Goal: Information Seeking & Learning: Check status

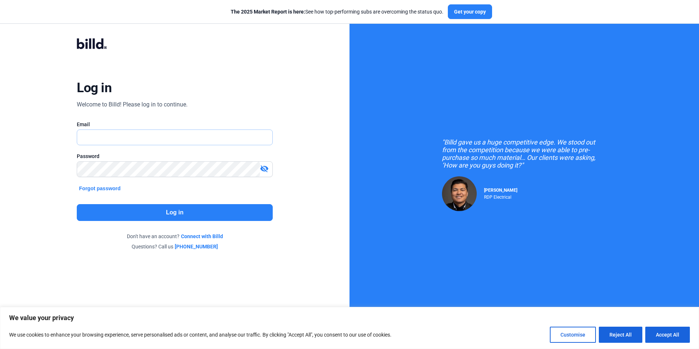
click at [108, 144] on input "text" at bounding box center [170, 137] width 187 height 15
drag, startPoint x: 152, startPoint y: 135, endPoint x: 164, endPoint y: 133, distance: 12.2
click at [152, 135] on input "text" at bounding box center [170, 137] width 187 height 15
type input "[EMAIL_ADDRESS][DOMAIN_NAME]"
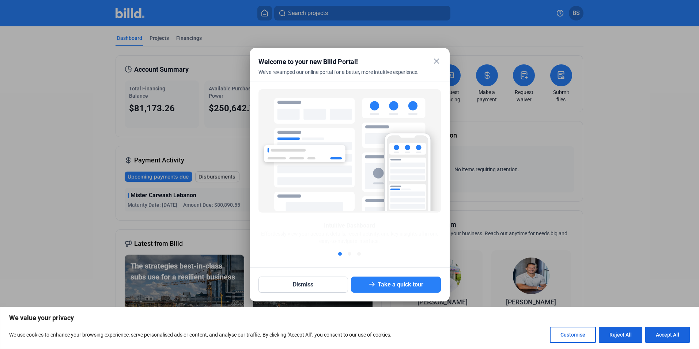
click at [436, 62] on mat-icon "close" at bounding box center [436, 61] width 9 height 9
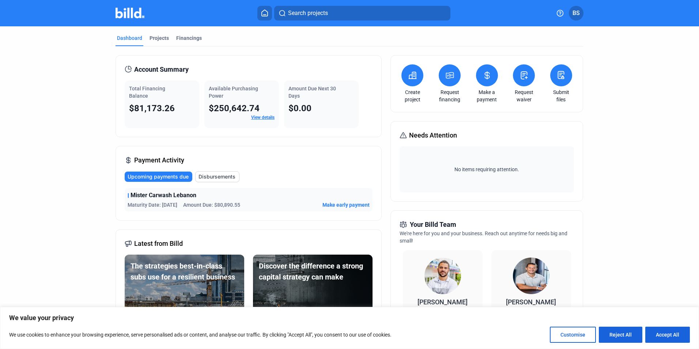
click at [265, 118] on link "View details" at bounding box center [262, 117] width 23 height 5
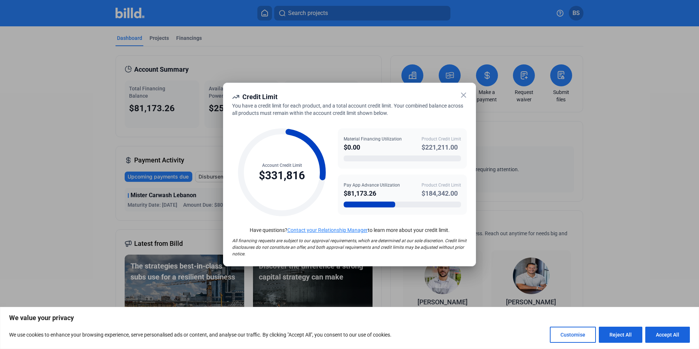
click at [460, 117] on div "Account Credit Limit $331,816 Material Financing Utilization $0.00 Product Cred…" at bounding box center [349, 169] width 235 height 104
click at [464, 97] on icon at bounding box center [463, 95] width 9 height 9
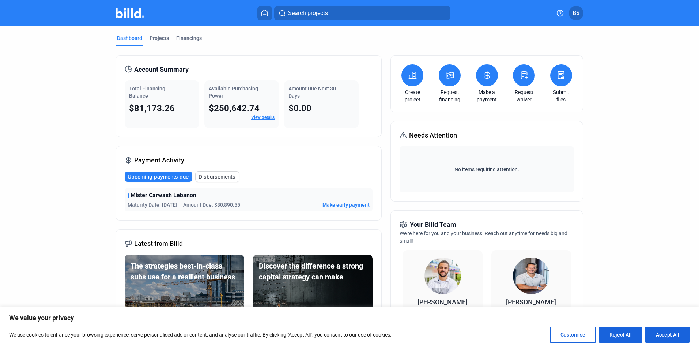
click at [129, 62] on div "Account Summary Total Financing Balance $81,173.26 Available Purchasing Power $…" at bounding box center [248, 96] width 266 height 82
click at [153, 41] on div "Projects" at bounding box center [158, 37] width 19 height 7
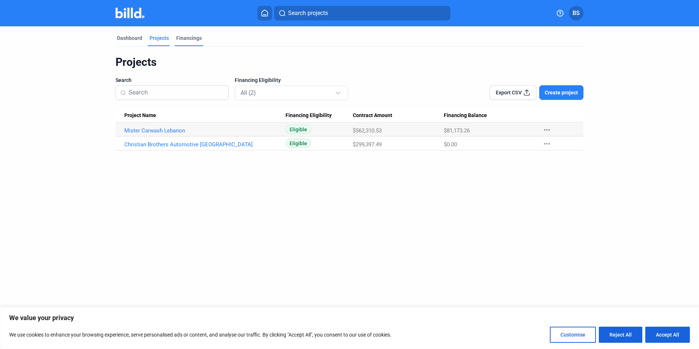
click at [183, 36] on div "Financings" at bounding box center [189, 37] width 26 height 7
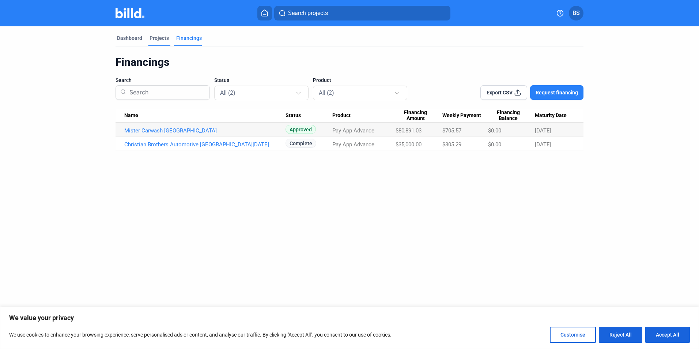
click at [159, 37] on div "Projects" at bounding box center [158, 37] width 19 height 7
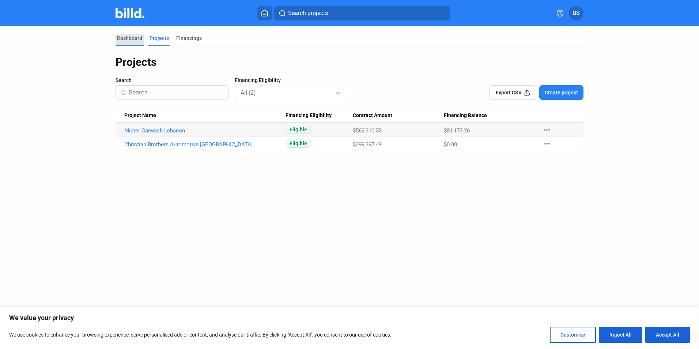
click at [136, 38] on div "Dashboard" at bounding box center [129, 37] width 25 height 7
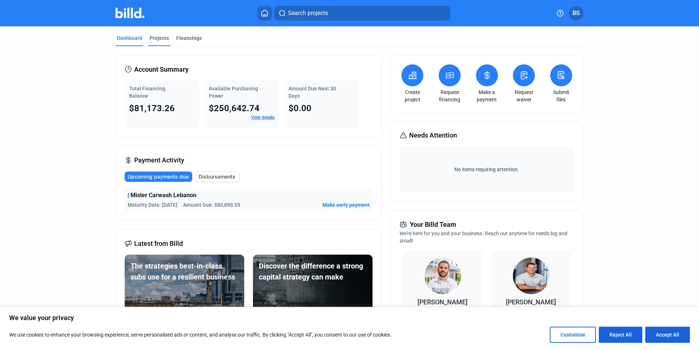
click at [149, 38] on div "Projects" at bounding box center [158, 37] width 19 height 7
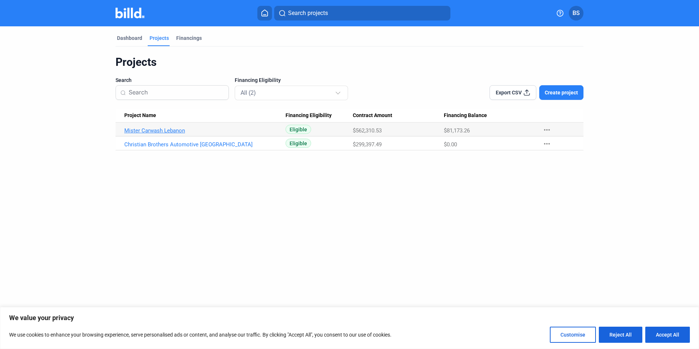
click at [175, 129] on link "Mister Carwash Lebanon" at bounding box center [204, 130] width 161 height 7
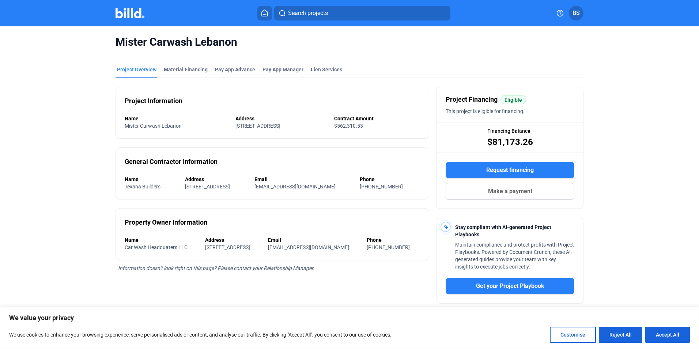
click at [260, 16] on button at bounding box center [264, 13] width 15 height 15
